Goal: Find specific page/section: Find specific page/section

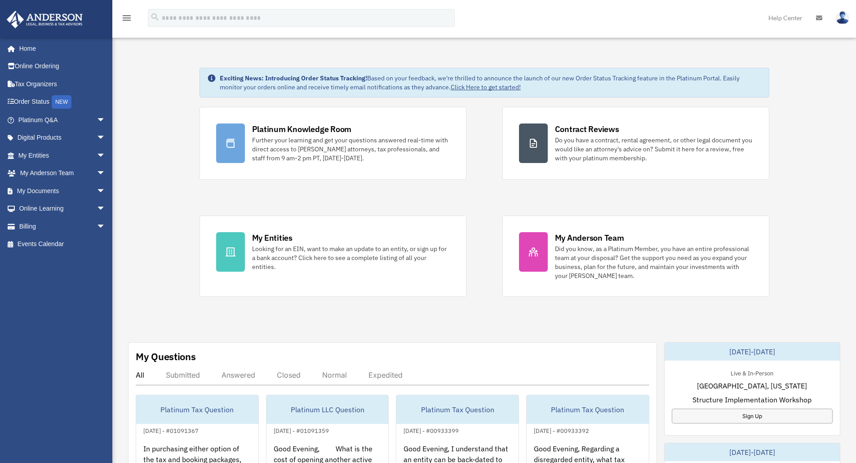
click at [478, 322] on div "Exciting News: Introducing Order Status Tracking! Based on your feedback, we're…" at bounding box center [484, 453] width 757 height 816
click at [144, 136] on div "Exciting News: Introducing Order Status Tracking! Based on your feedback, we're…" at bounding box center [484, 453] width 757 height 816
click at [97, 154] on span "arrow_drop_down" at bounding box center [106, 155] width 18 height 18
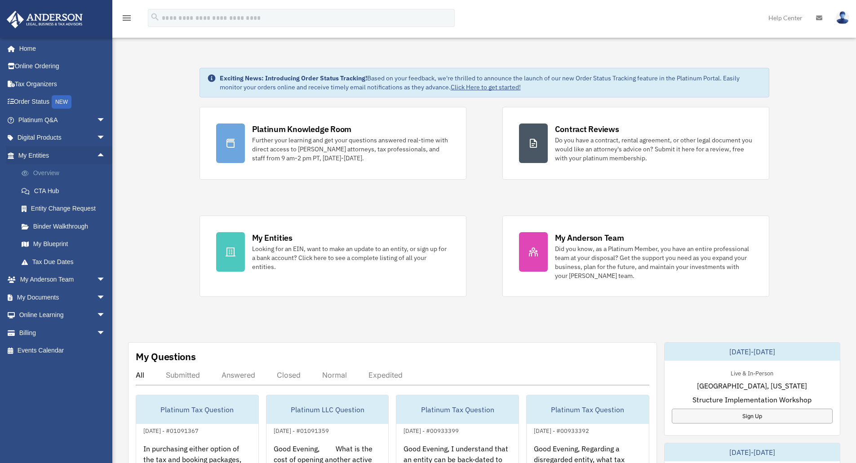
click at [61, 173] on link "Overview" at bounding box center [66, 173] width 106 height 18
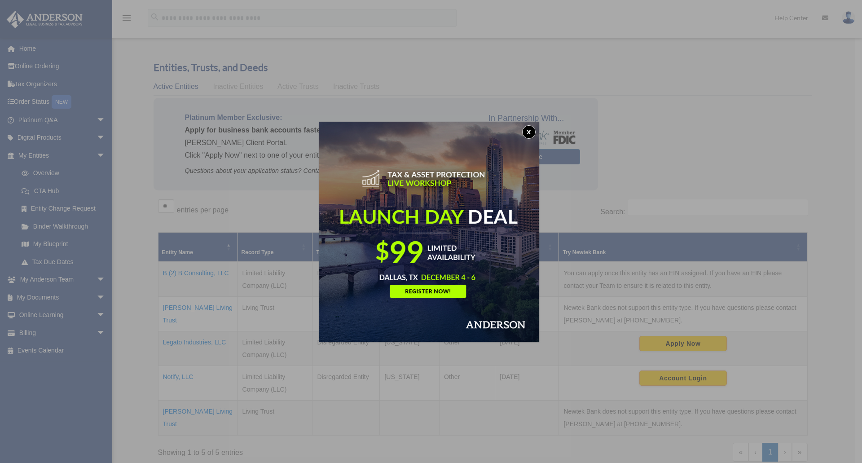
click at [528, 131] on button "x" at bounding box center [528, 131] width 13 height 13
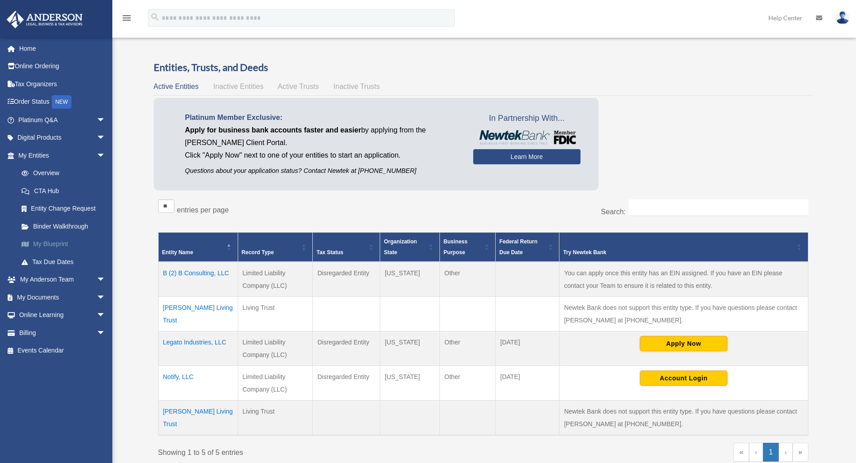
click at [58, 244] on link "My Blueprint" at bounding box center [66, 244] width 106 height 18
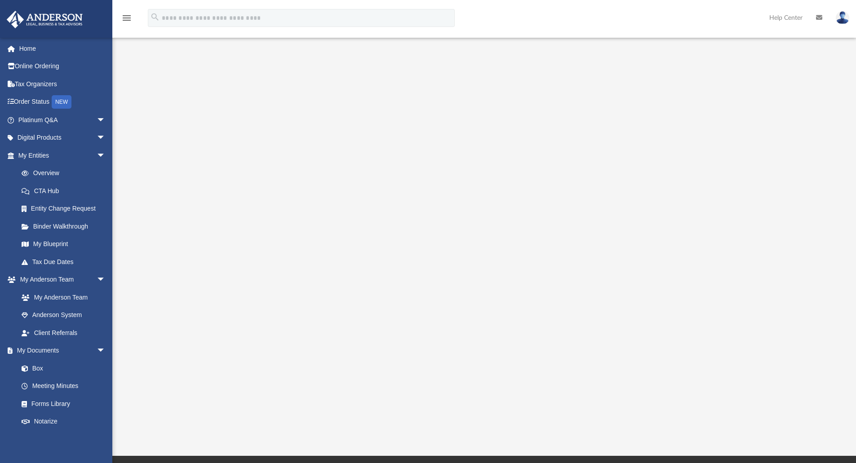
click at [761, 280] on div at bounding box center [484, 241] width 669 height 359
